Goal: Task Accomplishment & Management: Use online tool/utility

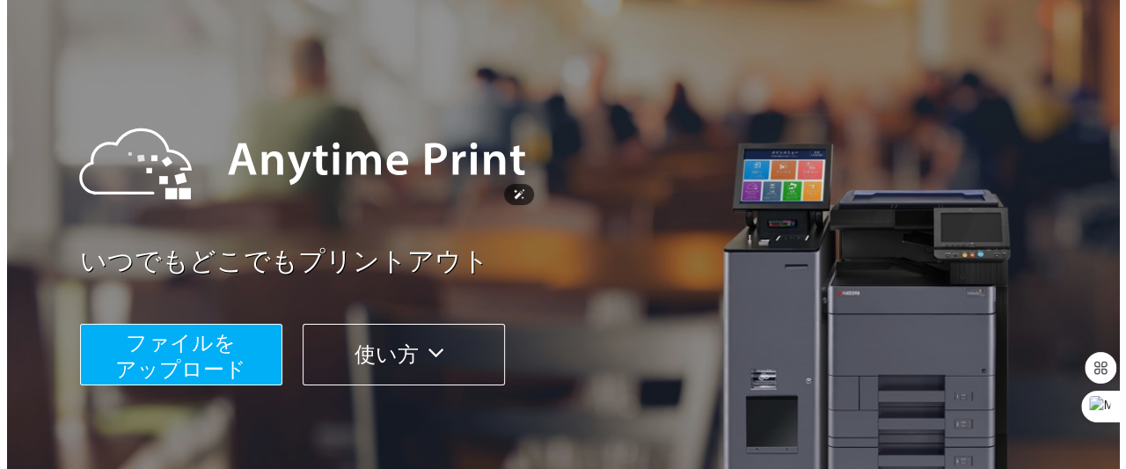
scroll to position [176, 0]
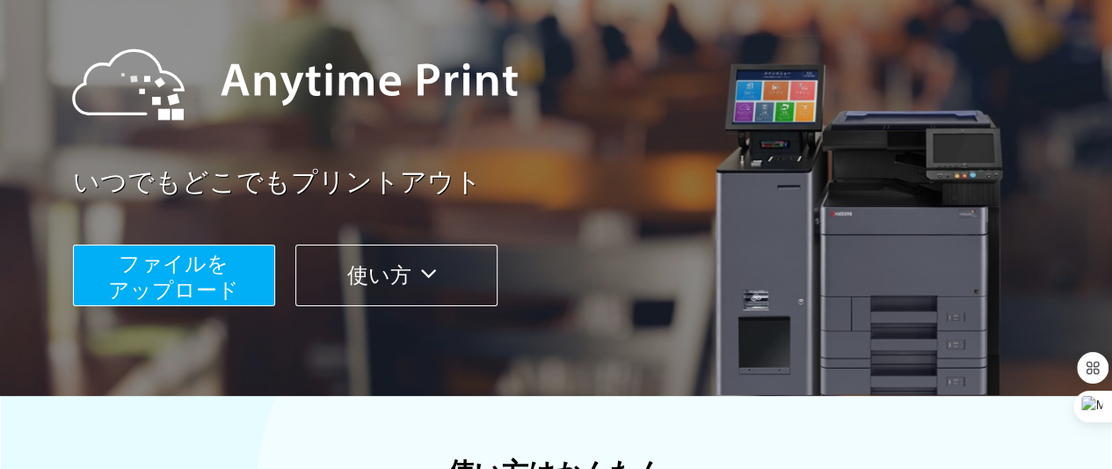
click at [188, 288] on span "ファイルを ​​アップロード" at bounding box center [173, 276] width 131 height 50
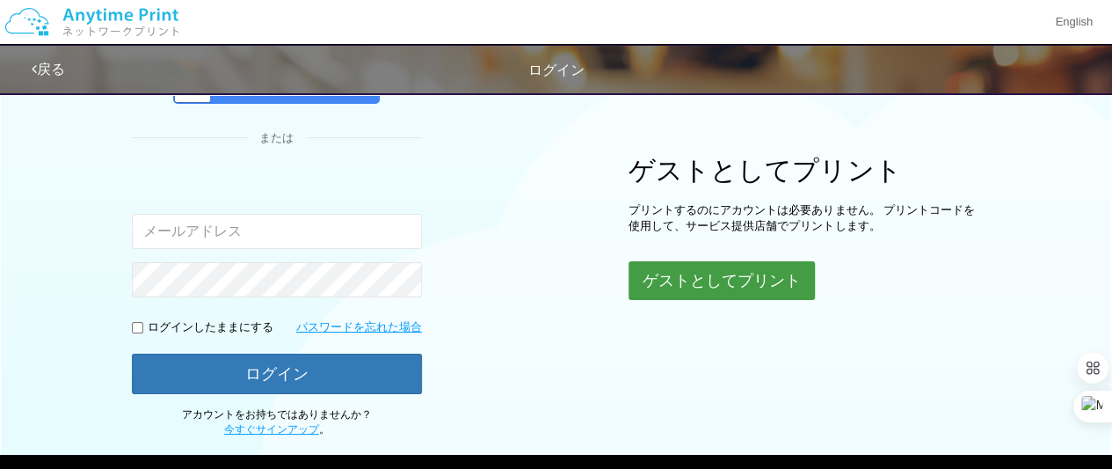
click at [746, 280] on button "ゲストとしてプリント" at bounding box center [722, 280] width 186 height 39
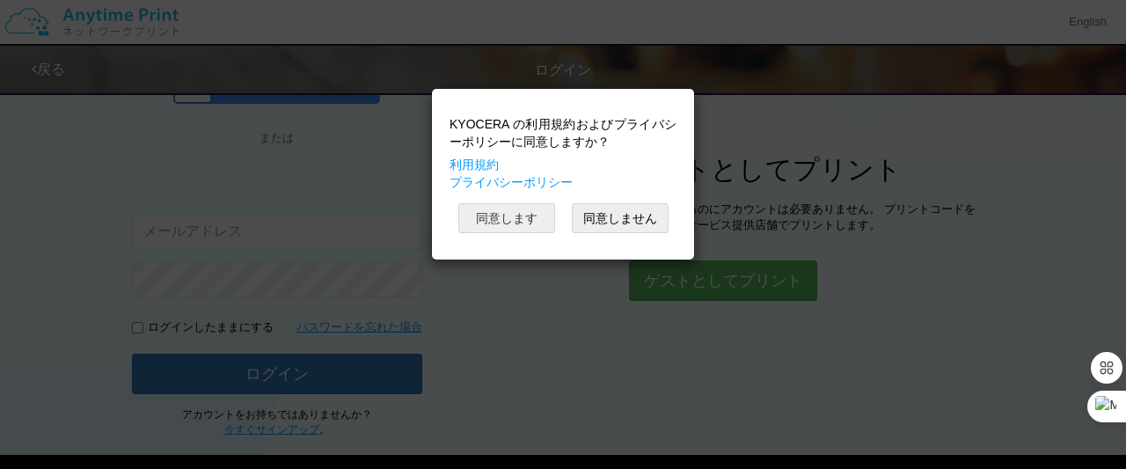
click at [539, 217] on button "同意します" at bounding box center [506, 218] width 97 height 30
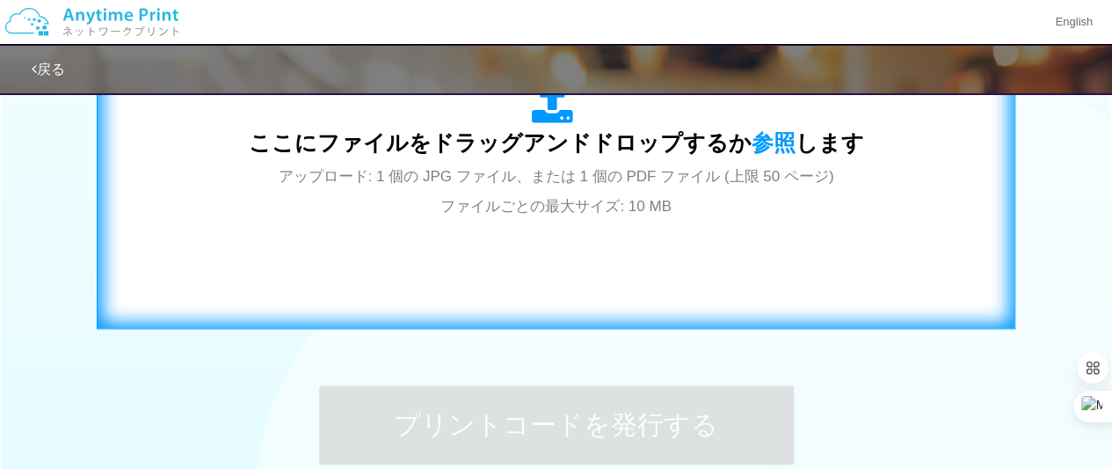
scroll to position [692, 0]
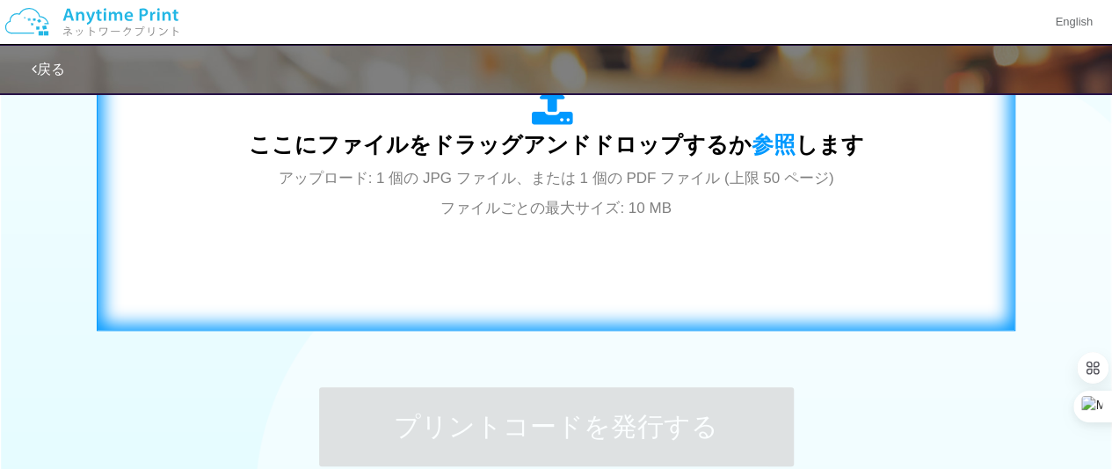
click at [494, 208] on span "アップロード: 1 個の JPG ファイル、または 1 個の PDF ファイル (上限 50 ページ) ファイルごとの最大サイズ: 10 MB" at bounding box center [557, 193] width 556 height 47
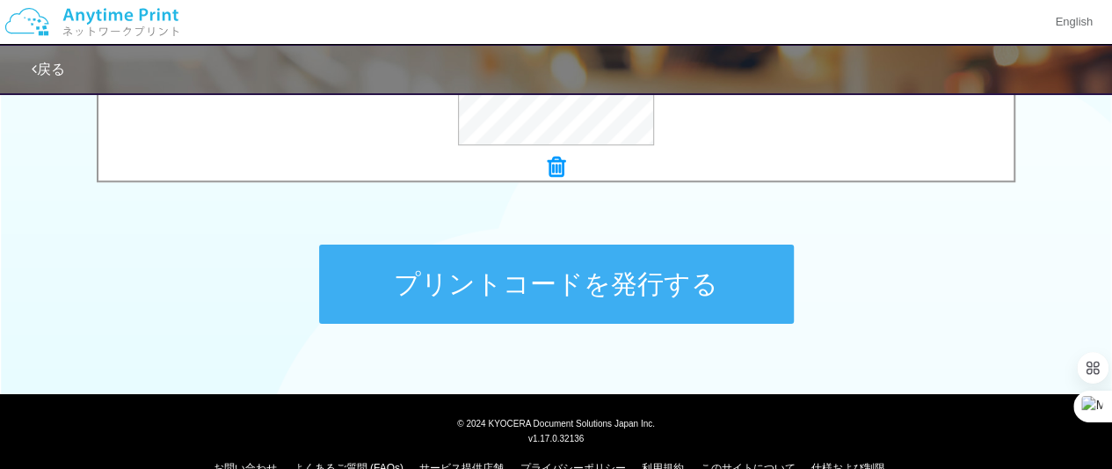
scroll to position [868, 0]
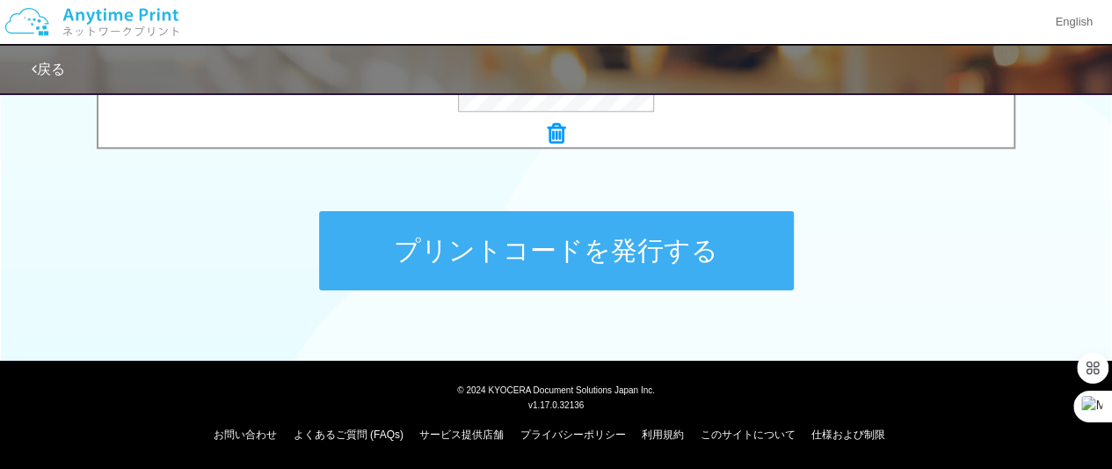
click at [639, 259] on button "プリントコードを発行する" at bounding box center [556, 250] width 475 height 79
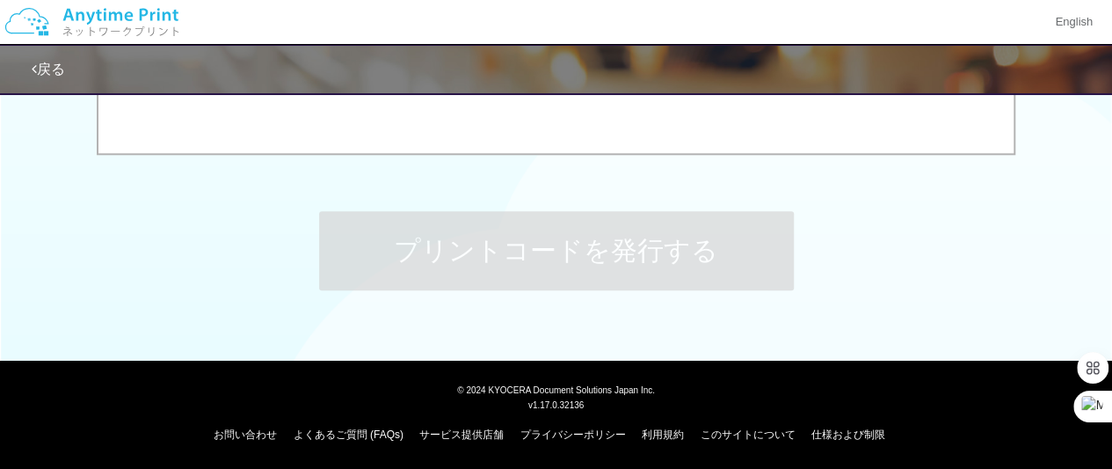
scroll to position [0, 0]
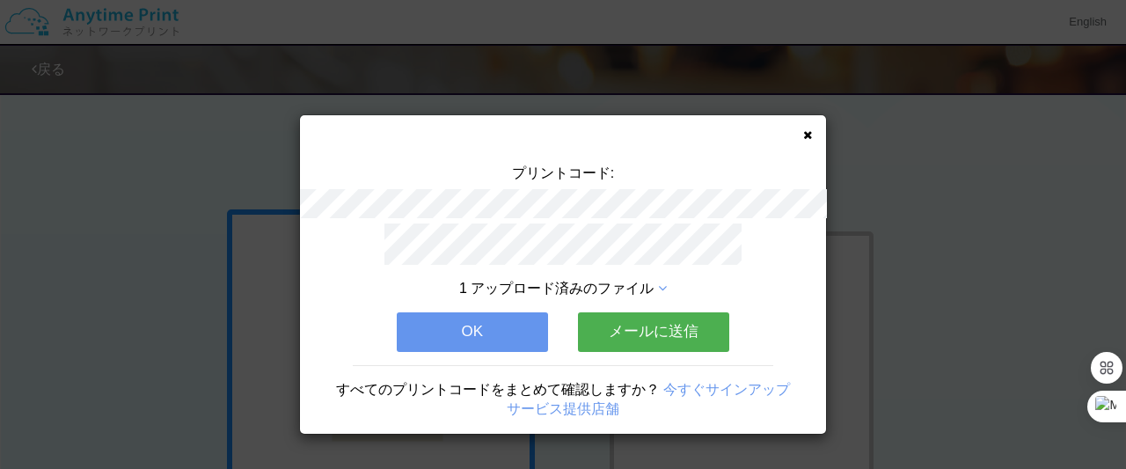
click at [609, 324] on button "メールに送信" at bounding box center [653, 331] width 151 height 39
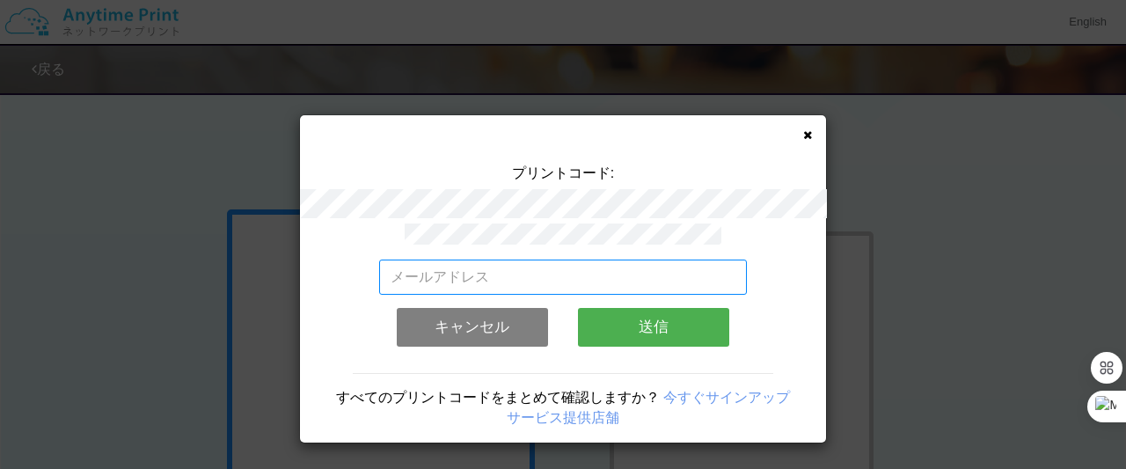
click at [571, 270] on input "email" at bounding box center [563, 276] width 368 height 35
type input "[EMAIL_ADDRESS][DOMAIN_NAME]"
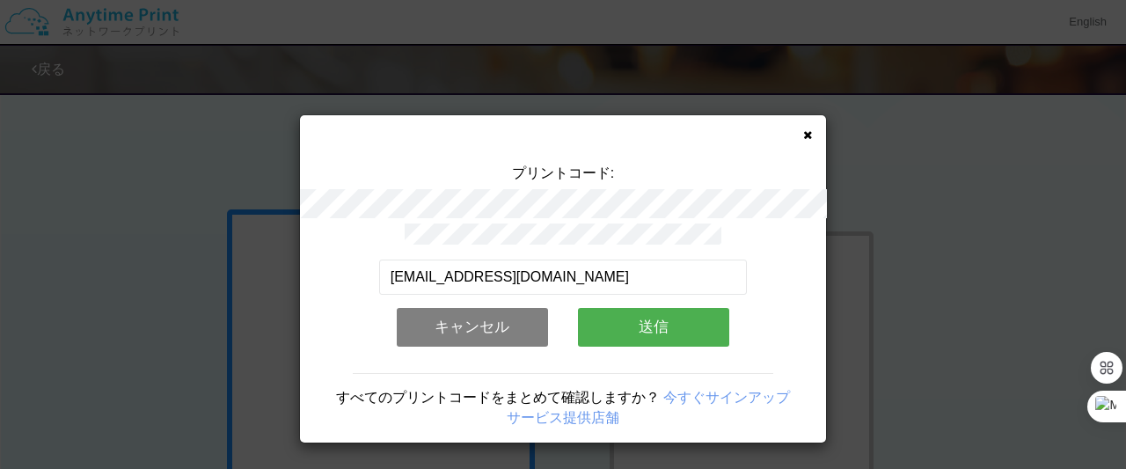
click at [652, 325] on button "送信" at bounding box center [653, 327] width 151 height 39
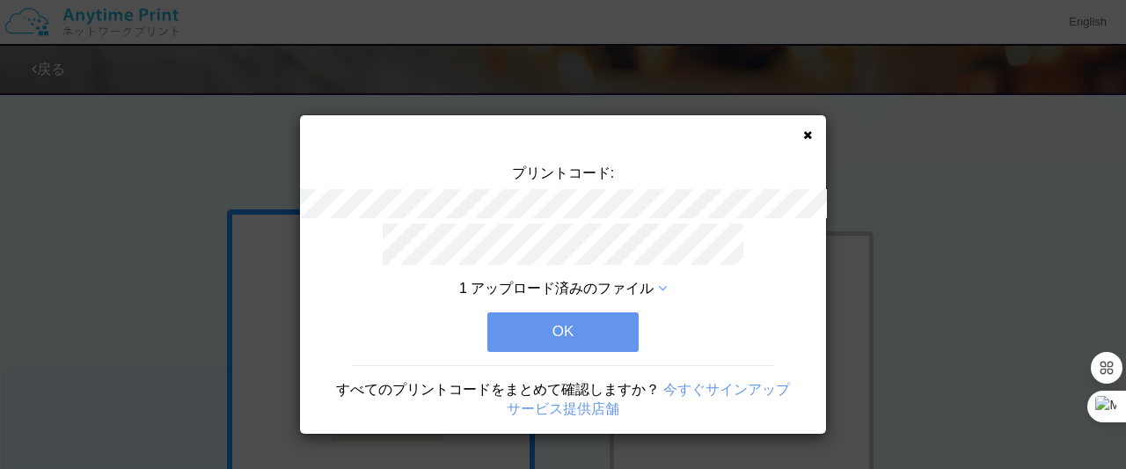
click at [621, 321] on button "OK" at bounding box center [562, 331] width 151 height 39
